Goal: Information Seeking & Learning: Learn about a topic

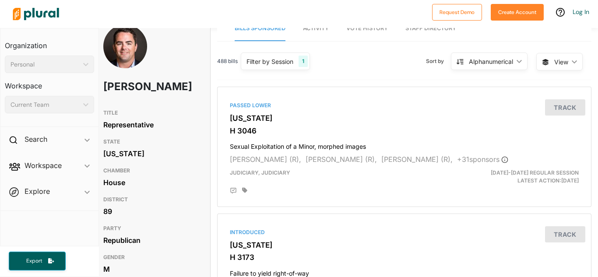
scroll to position [11, 7]
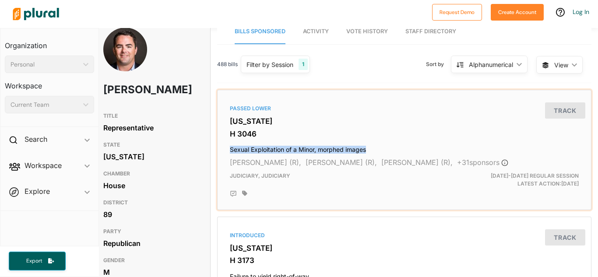
drag, startPoint x: 230, startPoint y: 151, endPoint x: 369, endPoint y: 148, distance: 139.6
click at [369, 148] on h4 "Sexual Exploitation of a Minor, morphed images" at bounding box center [404, 148] width 349 height 12
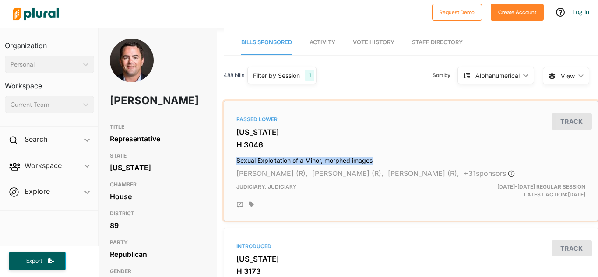
copy h4 "Sexual Exploitation of a Minor, morphed images"
drag, startPoint x: 228, startPoint y: 160, endPoint x: 378, endPoint y: 162, distance: 150.1
click at [378, 162] on div "Passed [GEOGRAPHIC_DATA][US_STATE] H 3046 Sexual Exploitation of a Minor, morph…" at bounding box center [411, 161] width 366 height 112
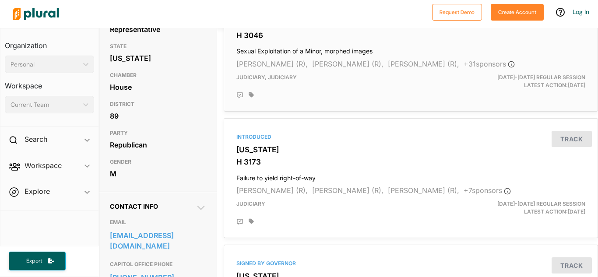
scroll to position [113, 0]
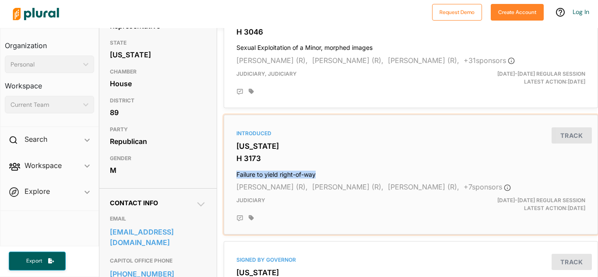
copy h4 "Failure to yield right-of-way"
drag, startPoint x: 233, startPoint y: 174, endPoint x: 341, endPoint y: 125, distance: 118.5
click at [341, 125] on div "Introduced [US_STATE] H 3173 Failure to yield right-of-way [PERSON_NAME] (R), […" at bounding box center [411, 175] width 366 height 112
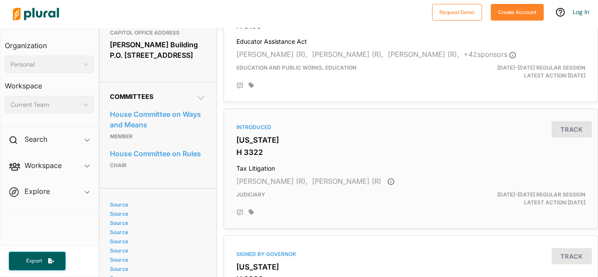
scroll to position [390, 0]
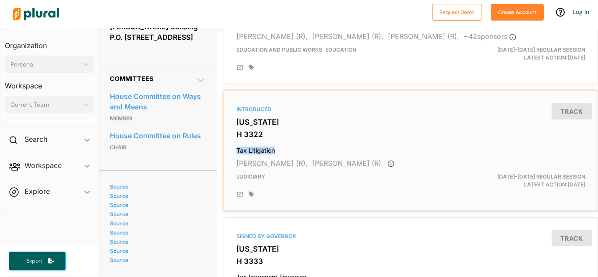
copy h4 "Tax Litigation"
drag, startPoint x: 234, startPoint y: 150, endPoint x: 283, endPoint y: 148, distance: 48.6
click at [283, 148] on div "Introduced [US_STATE] H 3322 Tax Litigation [PERSON_NAME] (R), [PERSON_NAME] (R…" at bounding box center [411, 151] width 366 height 112
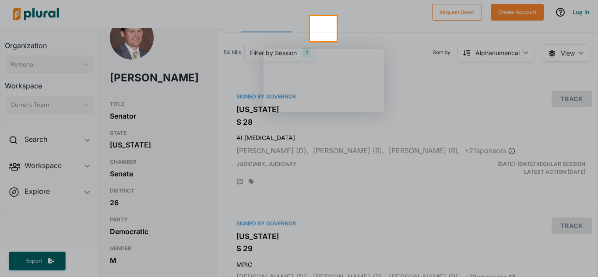
scroll to position [28, 0]
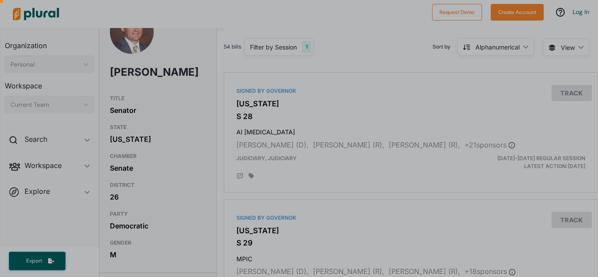
drag, startPoint x: 597, startPoint y: 47, endPoint x: 597, endPoint y: 158, distance: 111.1
click at [597, 158] on div at bounding box center [299, 152] width 598 height 250
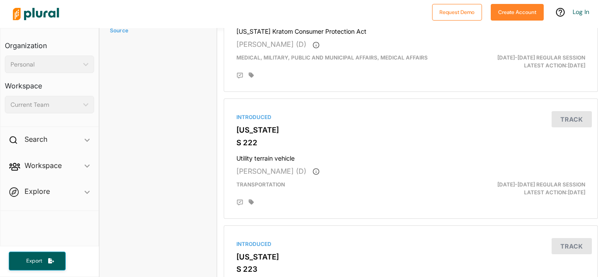
scroll to position [890, 0]
